Goal: Use online tool/utility: Use online tool/utility

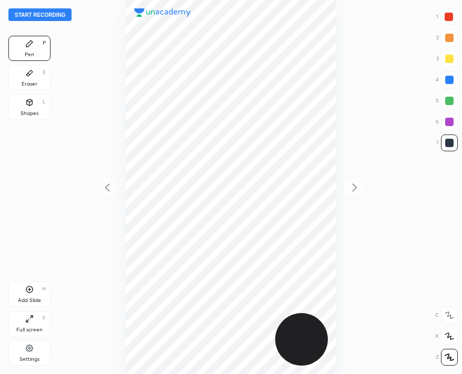
scroll to position [374, 293]
click at [50, 14] on button "Start recording" at bounding box center [39, 14] width 63 height 13
click at [48, 15] on button "End recording" at bounding box center [37, 14] width 58 height 13
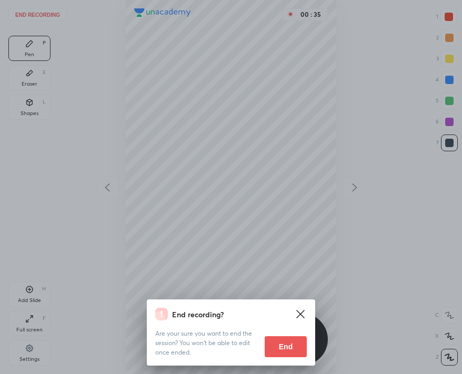
click at [299, 347] on button "End" at bounding box center [286, 347] width 42 height 21
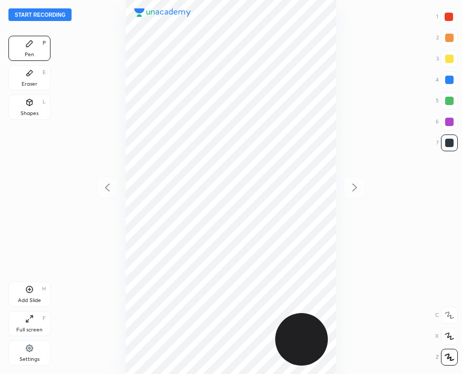
scroll to position [374, 293]
click at [59, 16] on button "Start recording" at bounding box center [39, 14] width 63 height 13
